Goal: Task Accomplishment & Management: Use online tool/utility

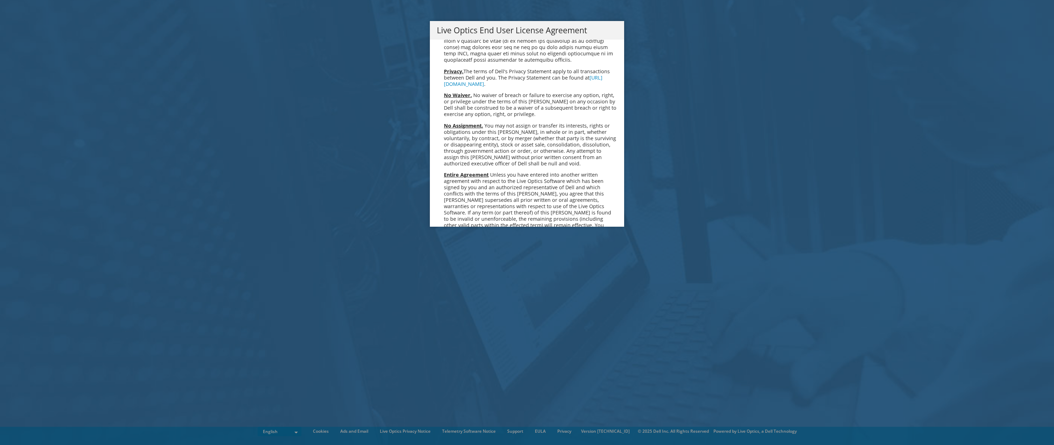
scroll to position [2647, 0]
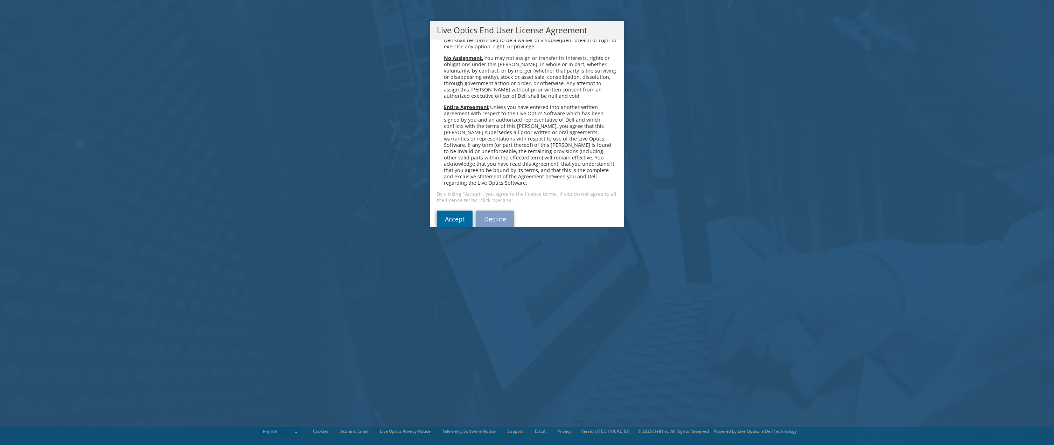
click at [449, 210] on link "Accept" at bounding box center [455, 218] width 36 height 17
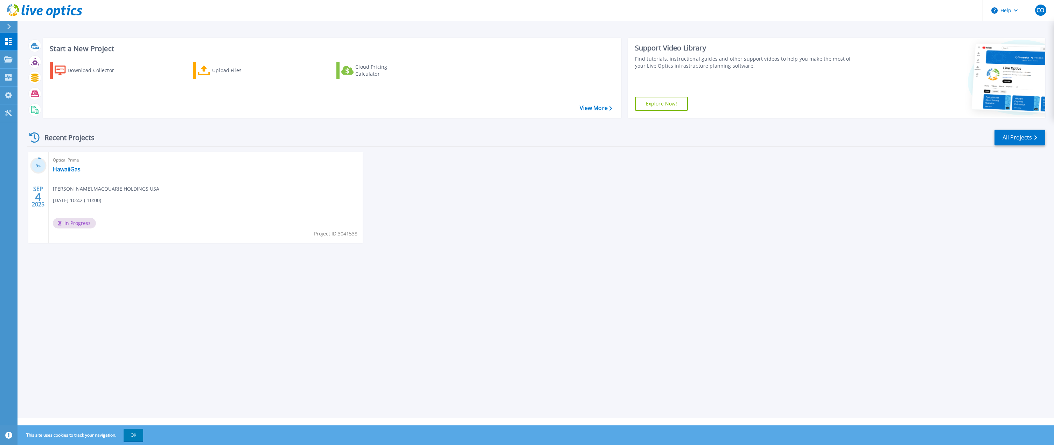
click at [156, 400] on div "Start a New Project Download Collector Upload Files Cloud Pricing Calculator Vi…" at bounding box center [536, 209] width 1037 height 418
